Goal: Navigation & Orientation: Find specific page/section

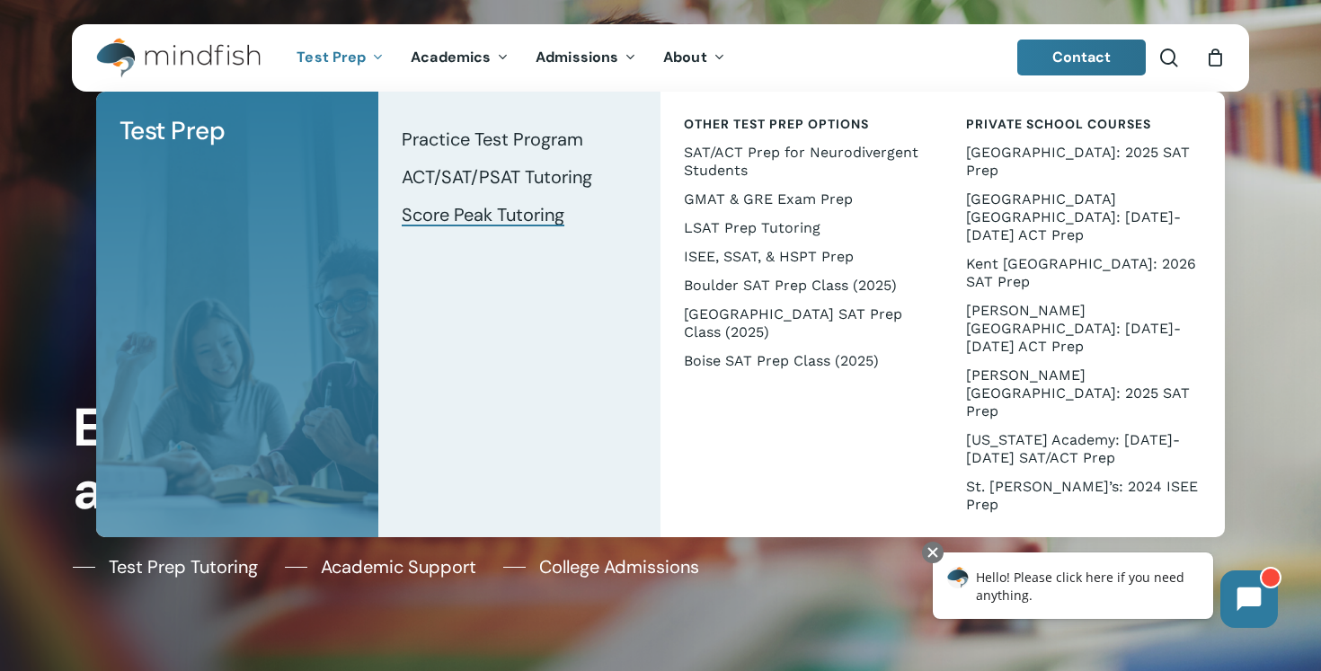
click at [420, 219] on span "Score Peak Tutoring" at bounding box center [483, 214] width 163 height 23
click at [442, 217] on span "Score Peak Tutoring" at bounding box center [483, 214] width 163 height 23
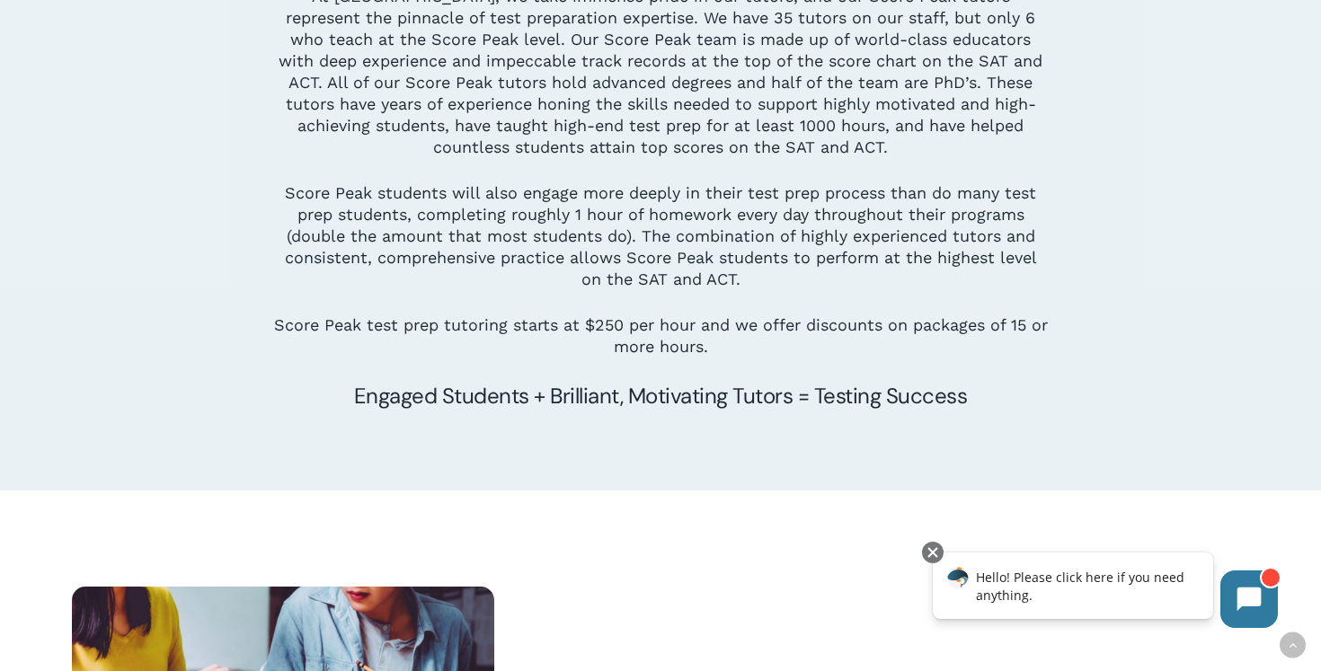
scroll to position [1998, 0]
